Goal: Information Seeking & Learning: Learn about a topic

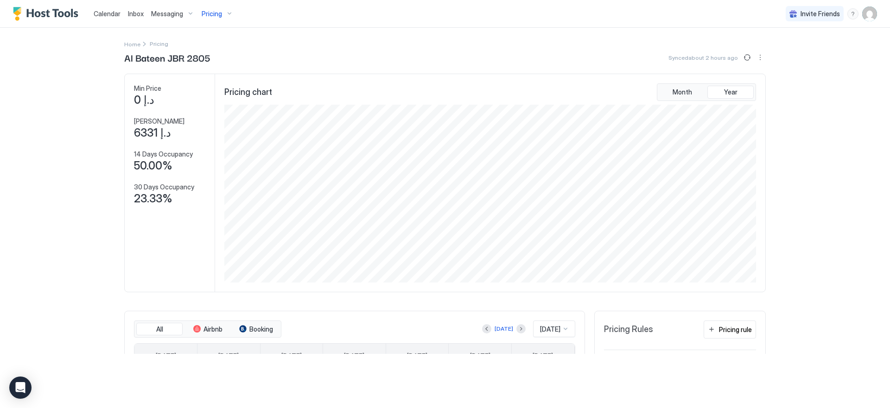
scroll to position [178, 533]
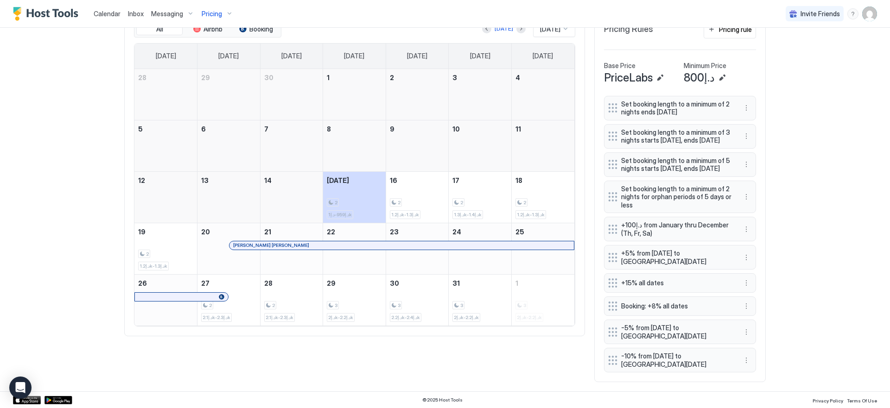
scroll to position [310, 0]
click at [742, 289] on button "More options" at bounding box center [745, 283] width 11 height 11
click at [752, 304] on span "Edit" at bounding box center [757, 302] width 10 height 7
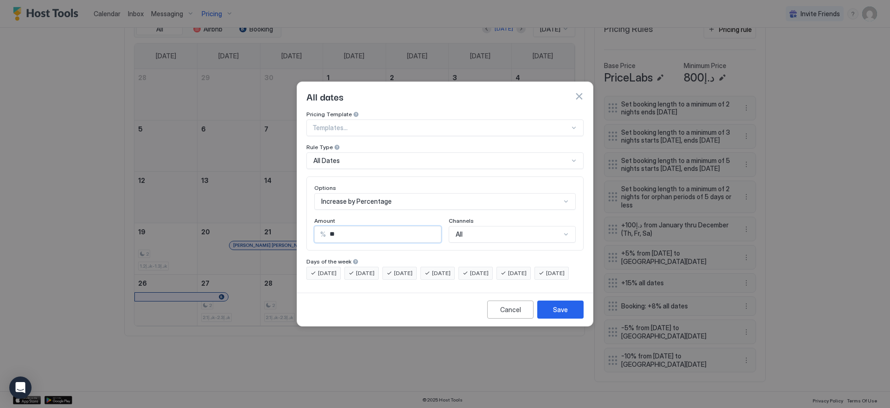
click at [385, 227] on input "**" at bounding box center [383, 235] width 115 height 16
type input "**"
click at [567, 315] on div "Save" at bounding box center [560, 310] width 15 height 10
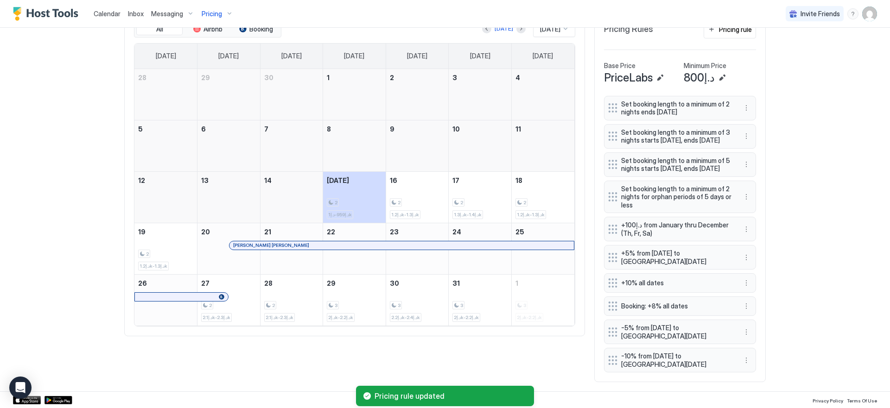
click at [780, 225] on div "Calendar Inbox Messaging Pricing Invite Friends EN Home Pricing Al Bateen JBR 2…" at bounding box center [445, 204] width 890 height 408
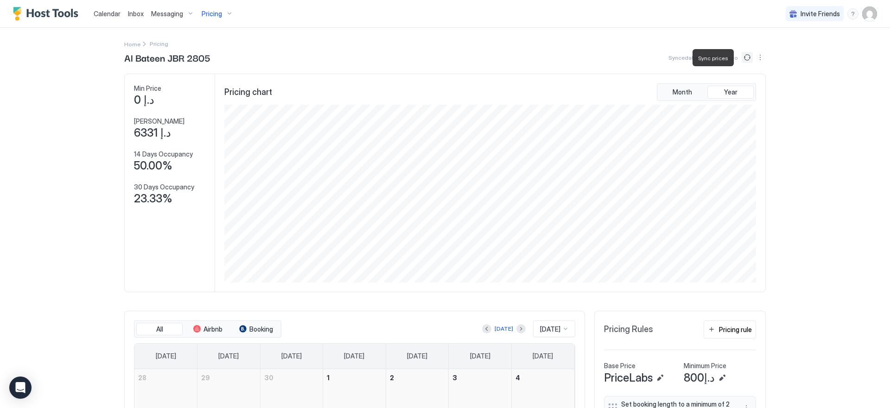
click at [742, 57] on button "Sync prices" at bounding box center [746, 57] width 11 height 11
click at [214, 12] on span "Pricing" at bounding box center [212, 14] width 20 height 8
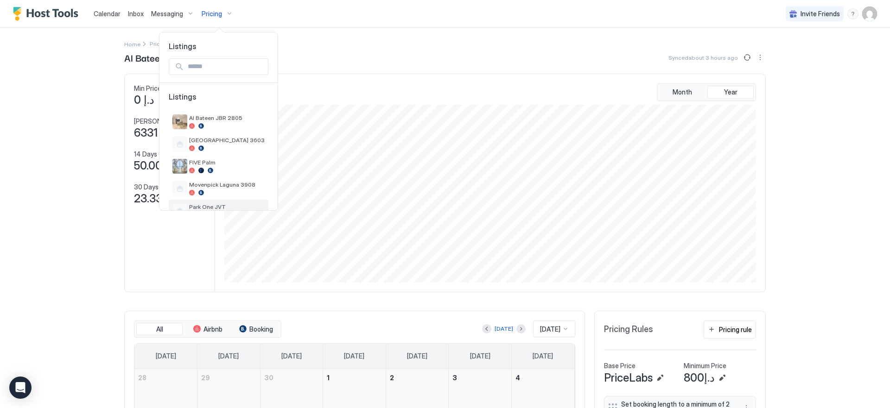
click at [203, 202] on div "Park One JVT" at bounding box center [219, 211] width 100 height 22
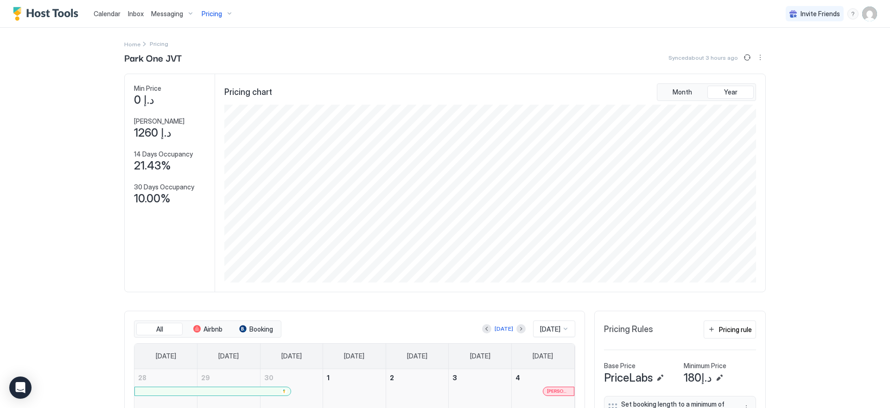
click at [209, 23] on button "Pricing" at bounding box center [217, 13] width 39 height 27
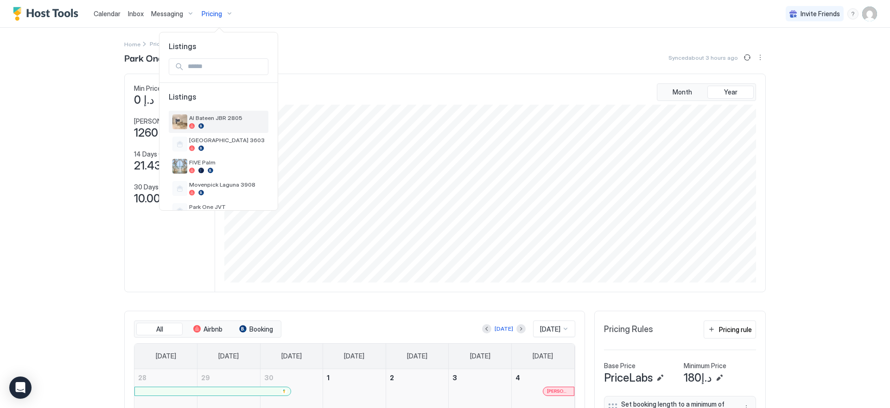
click at [204, 117] on span "Al Bateen JBR 2805" at bounding box center [227, 117] width 76 height 7
